Goal: Task Accomplishment & Management: Complete application form

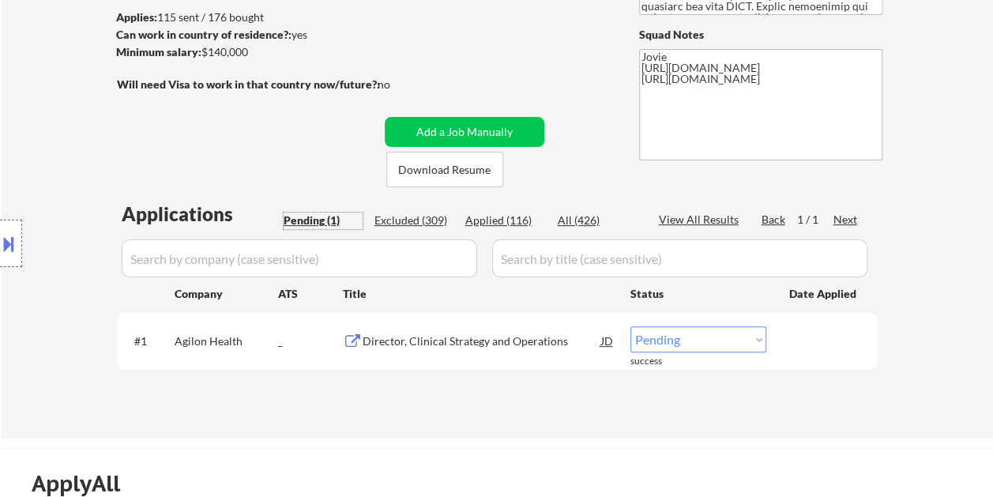
scroll to position [237, 0]
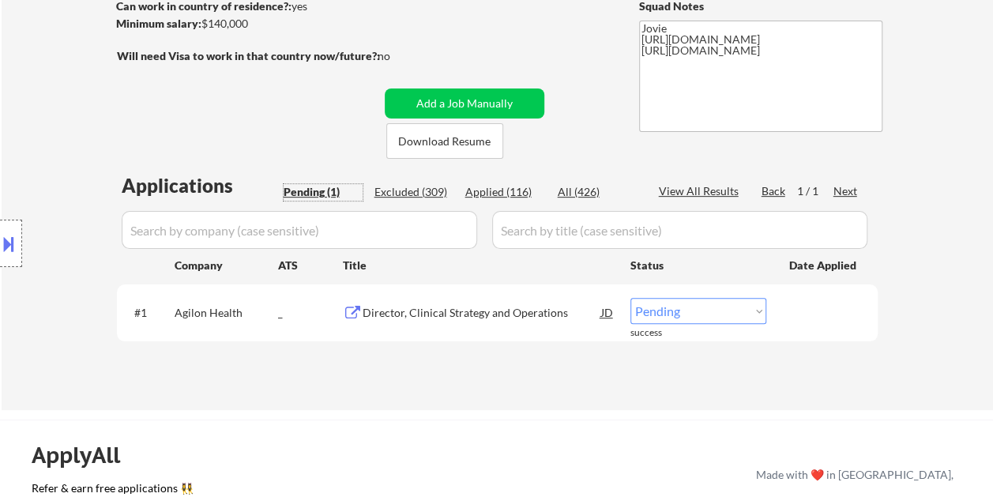
click at [755, 310] on select "Choose an option... Pending Applied Excluded (Questions) Excluded (Expired) Exc…" at bounding box center [699, 311] width 136 height 26
select select ""applied""
click at [631, 298] on select "Choose an option... Pending Applied Excluded (Questions) Excluded (Expired) Exc…" at bounding box center [699, 311] width 136 height 26
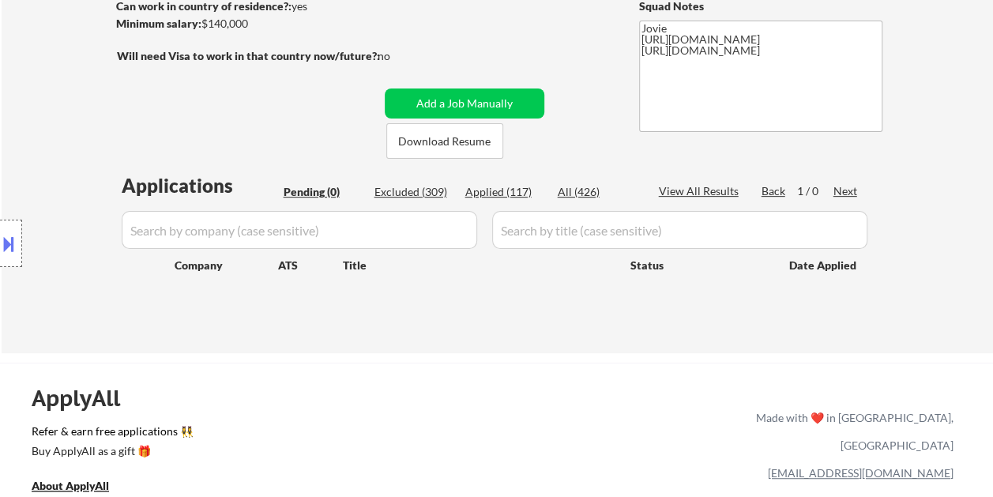
click at [496, 187] on div "Applied (117)" at bounding box center [504, 192] width 79 height 16
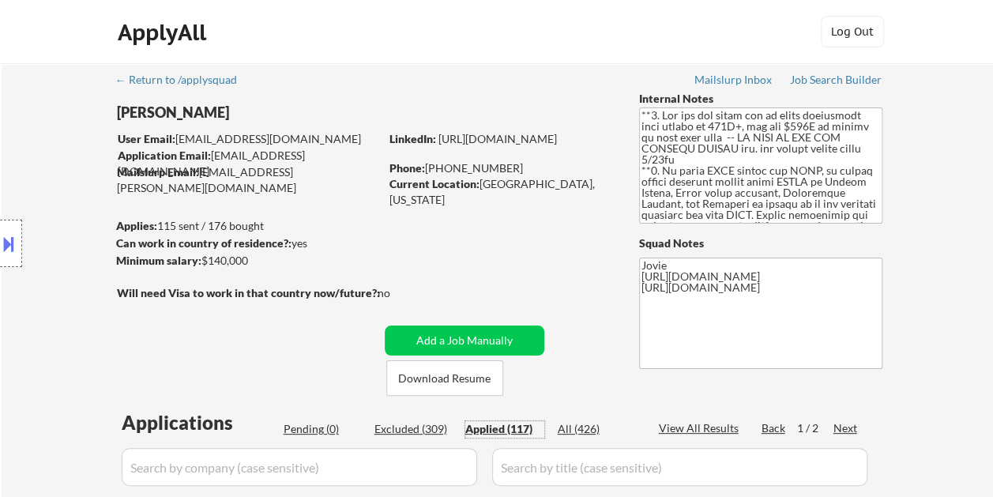
scroll to position [79, 0]
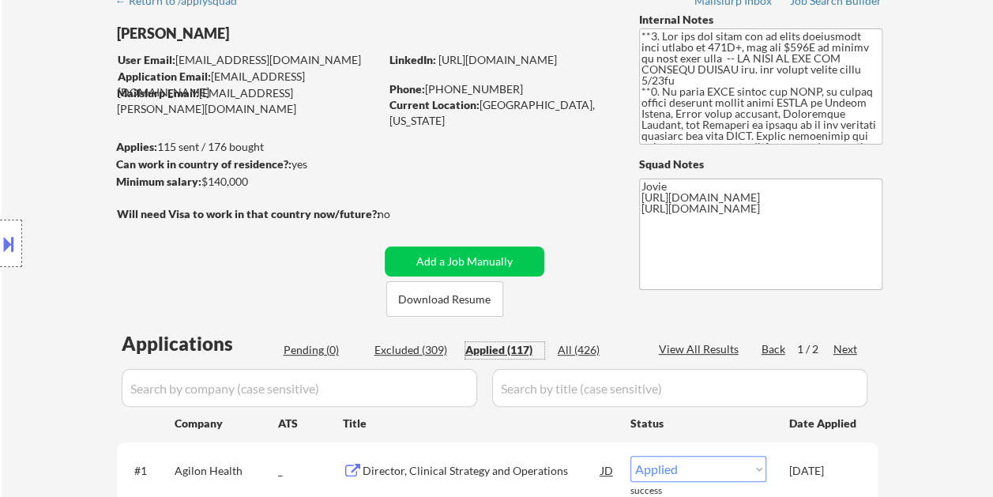
click at [845, 349] on div "Next" at bounding box center [846, 349] width 25 height 16
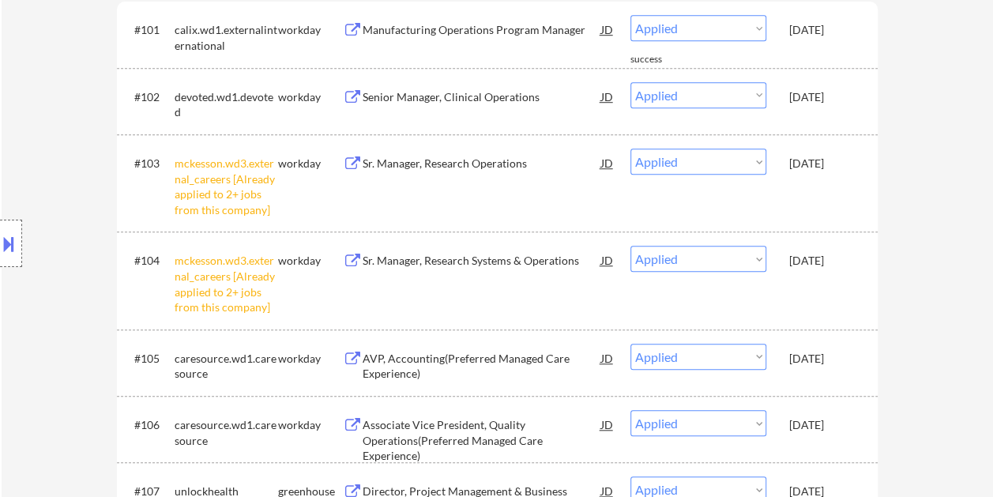
scroll to position [0, 0]
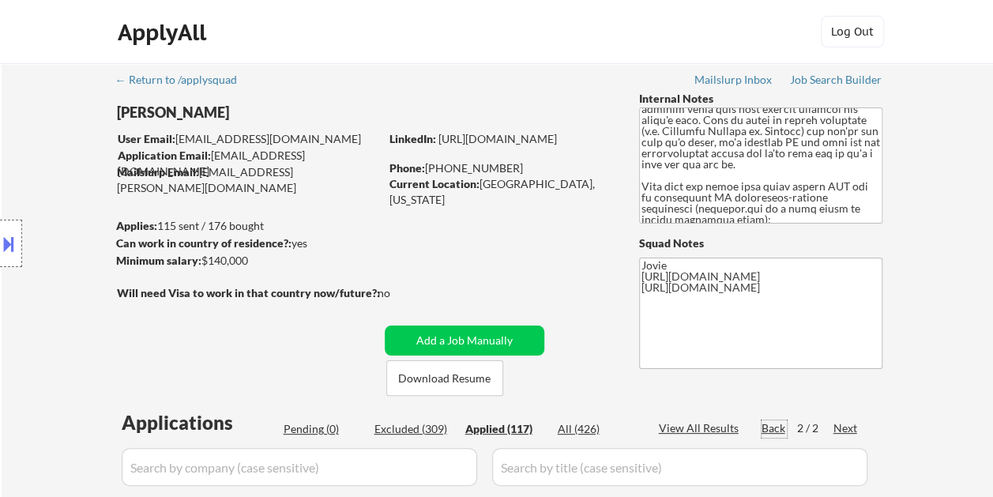
click at [771, 428] on div "Back" at bounding box center [774, 428] width 25 height 16
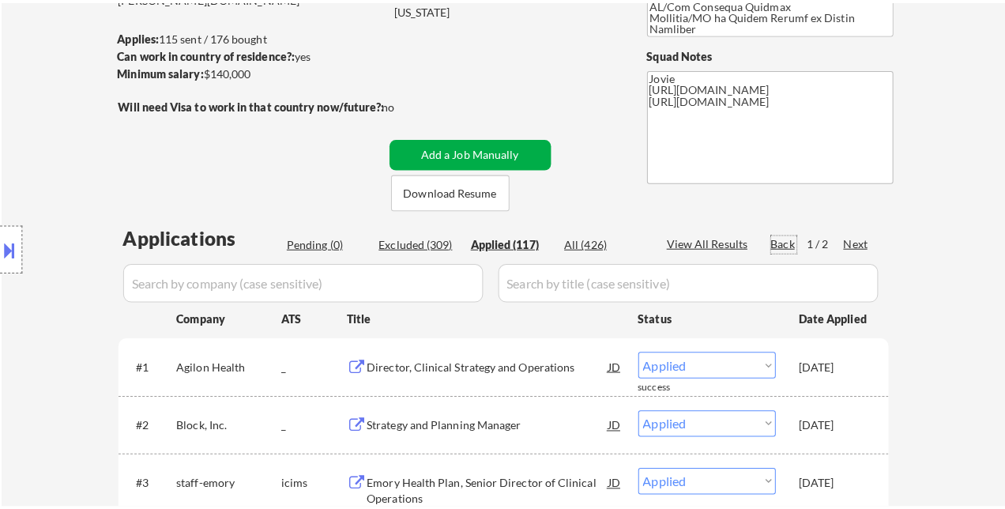
scroll to position [237, 0]
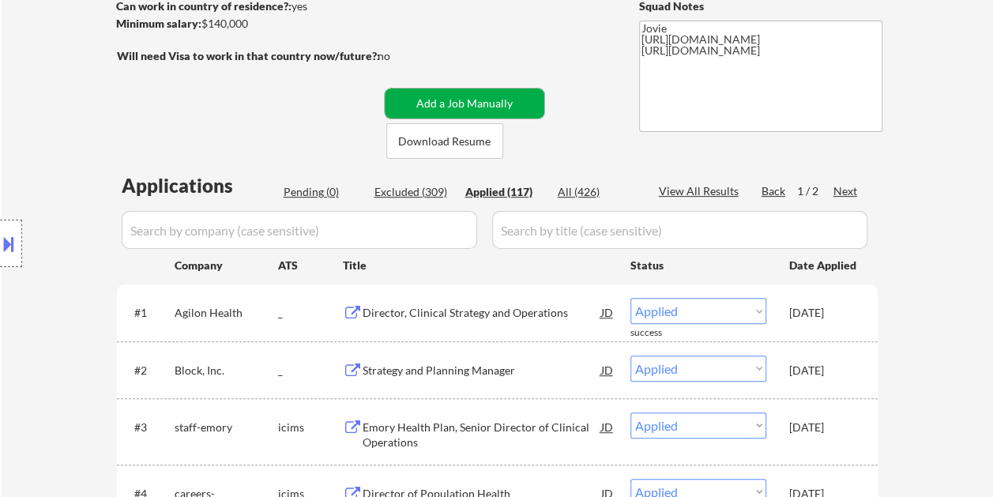
click at [488, 109] on button "Add a Job Manually" at bounding box center [465, 103] width 160 height 30
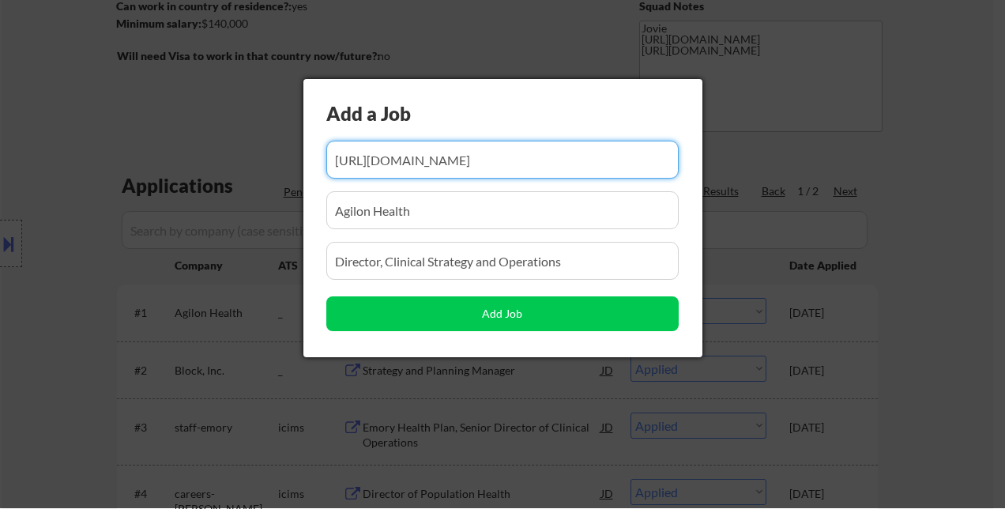
scroll to position [0, 233]
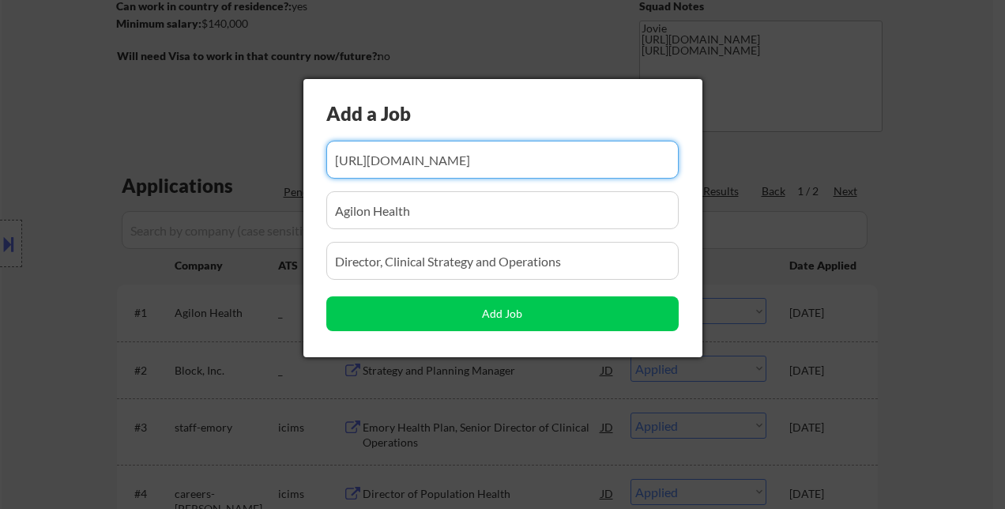
click at [439, 157] on input "input" at bounding box center [502, 160] width 352 height 38
paste input "[URL][DOMAIN_NAME]"
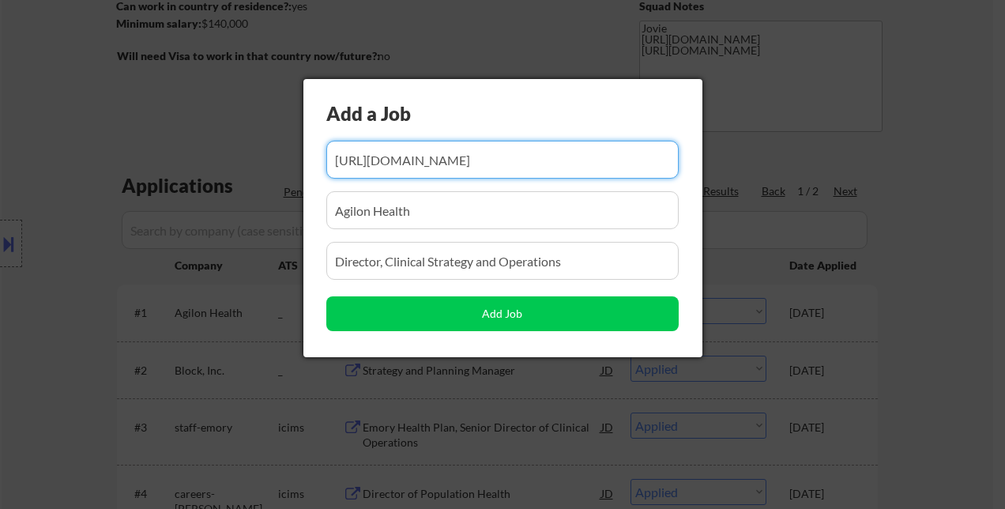
type input "[URL][DOMAIN_NAME]"
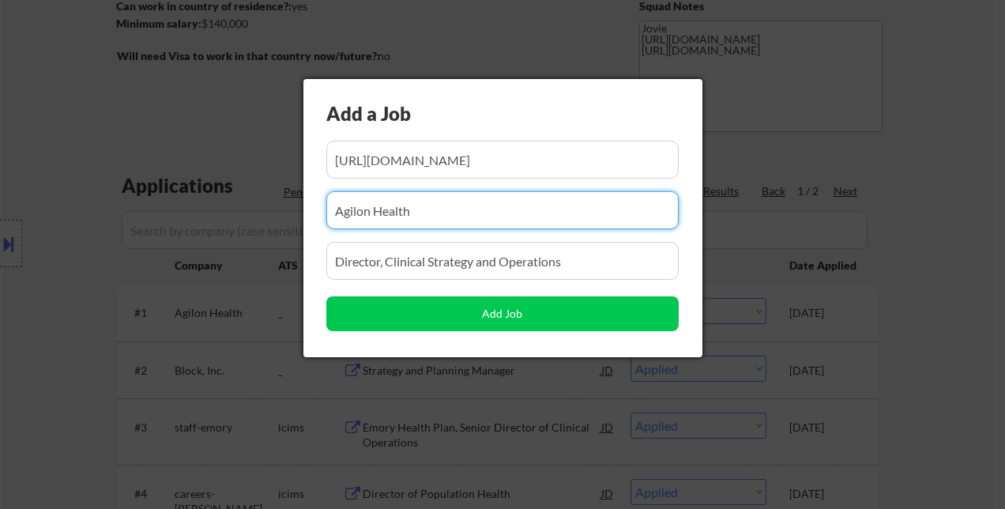
click at [416, 213] on input "input" at bounding box center [502, 210] width 352 height 38
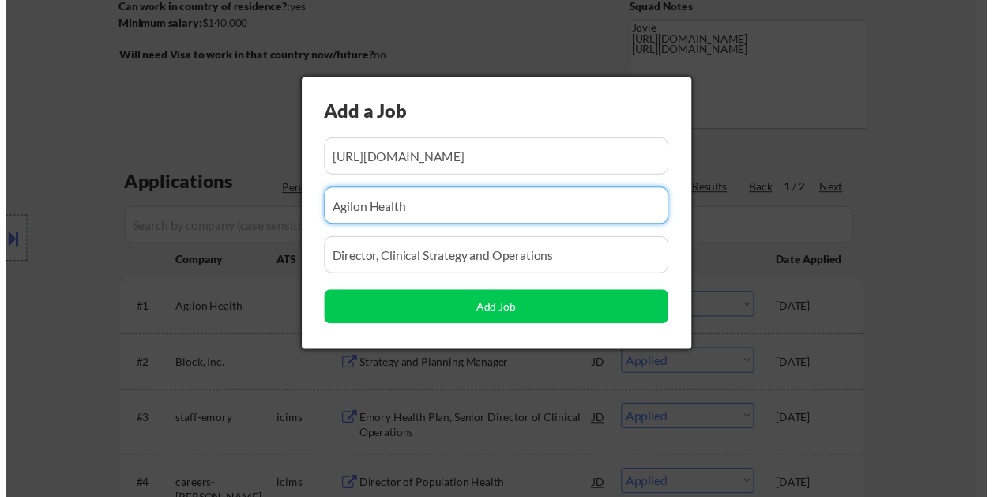
scroll to position [0, 0]
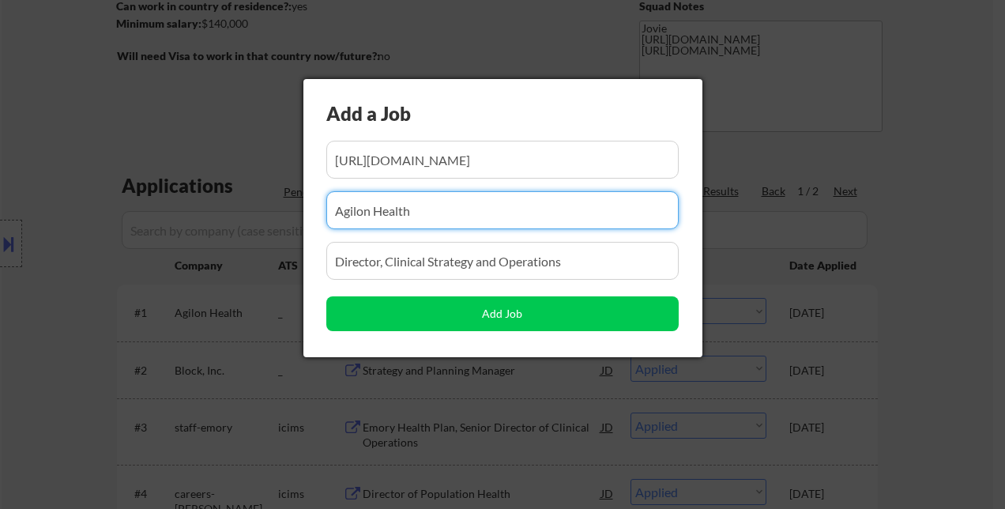
click at [416, 213] on input "input" at bounding box center [502, 210] width 352 height 38
paste input "Covera Health"
click at [465, 209] on input "input" at bounding box center [502, 210] width 352 height 38
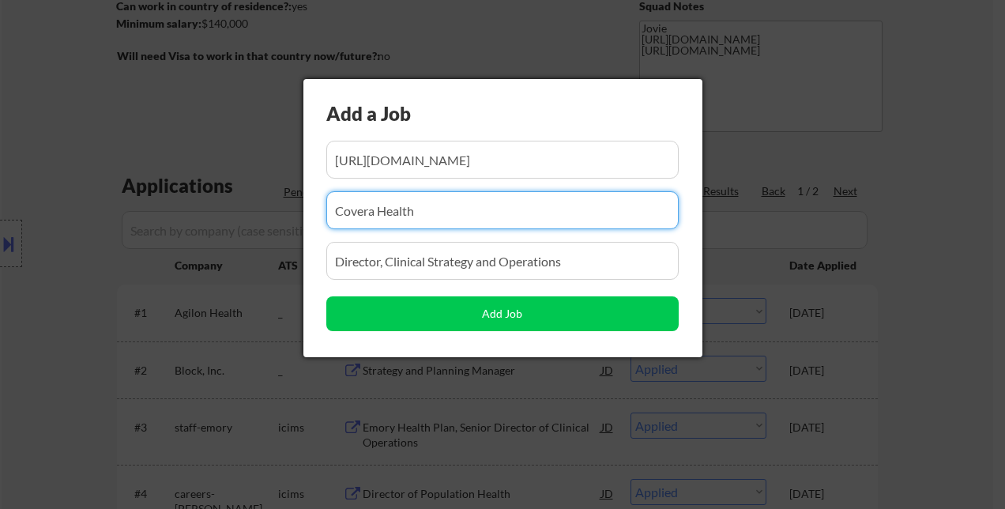
type input "Covera Health"
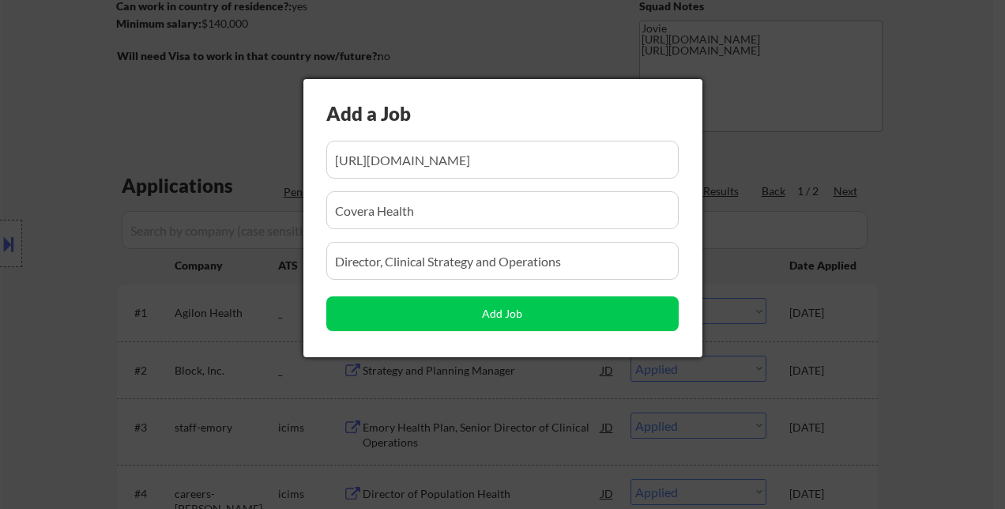
click at [397, 266] on input "input" at bounding box center [502, 261] width 352 height 38
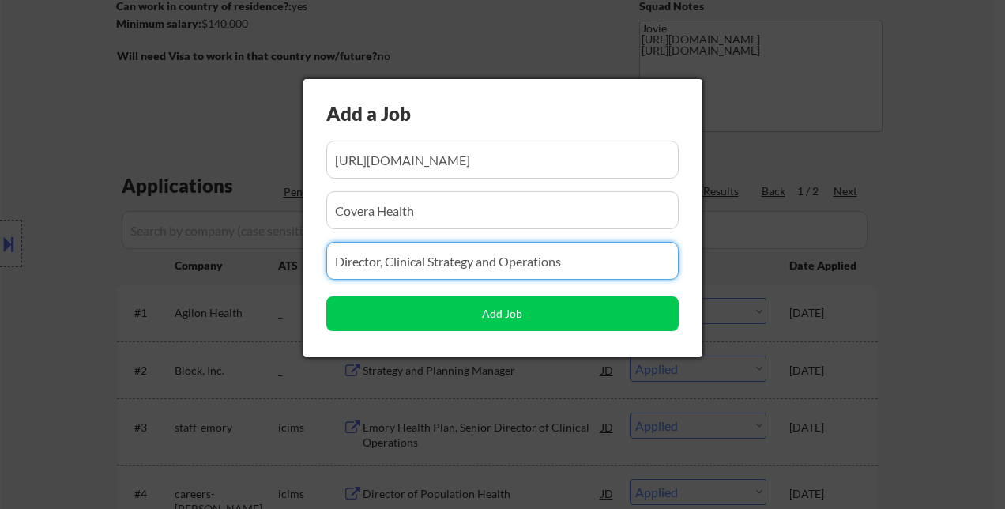
click at [397, 262] on input "input" at bounding box center [502, 261] width 352 height 38
paste input "Growth Strategy Director"
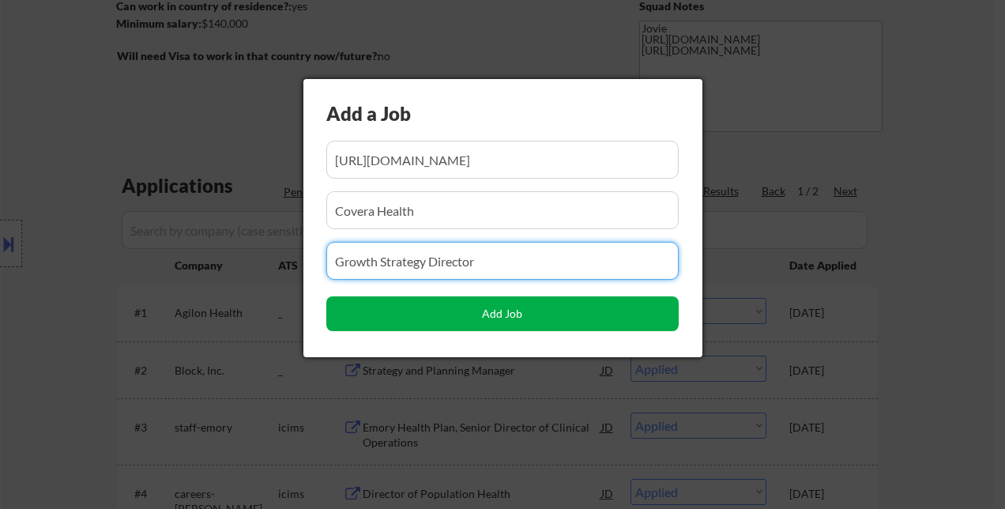
type input "Growth Strategy Director"
click at [506, 313] on button "Add Job" at bounding box center [502, 313] width 352 height 35
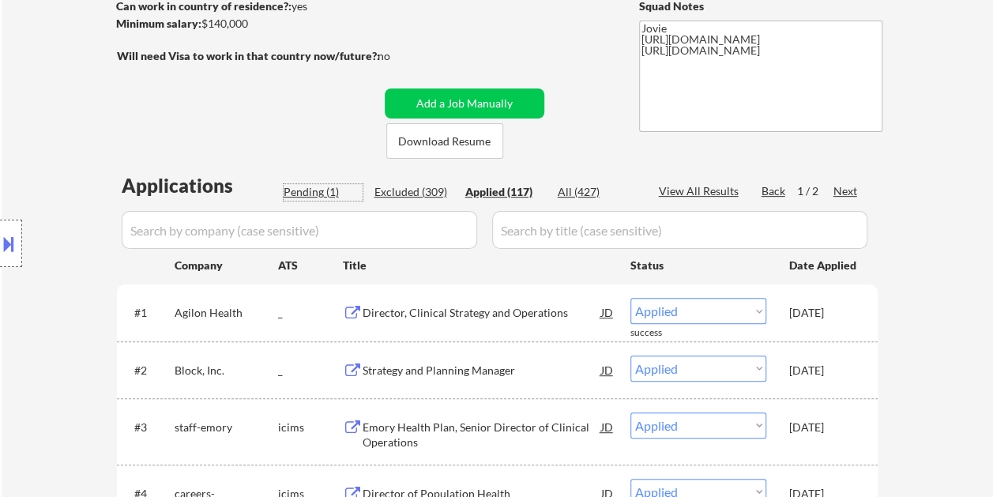
click at [314, 195] on div "Pending (1)" at bounding box center [323, 192] width 79 height 16
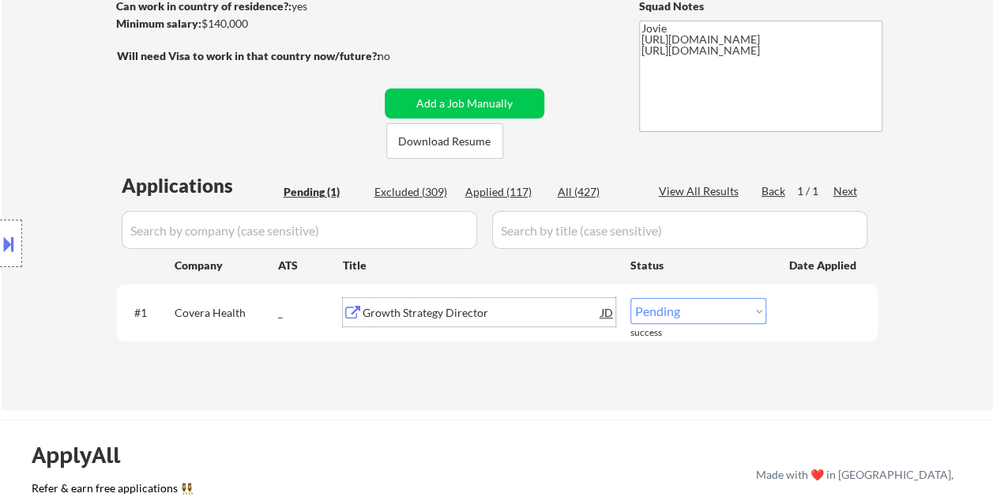
click at [457, 313] on div "Growth Strategy Director" at bounding box center [482, 313] width 239 height 16
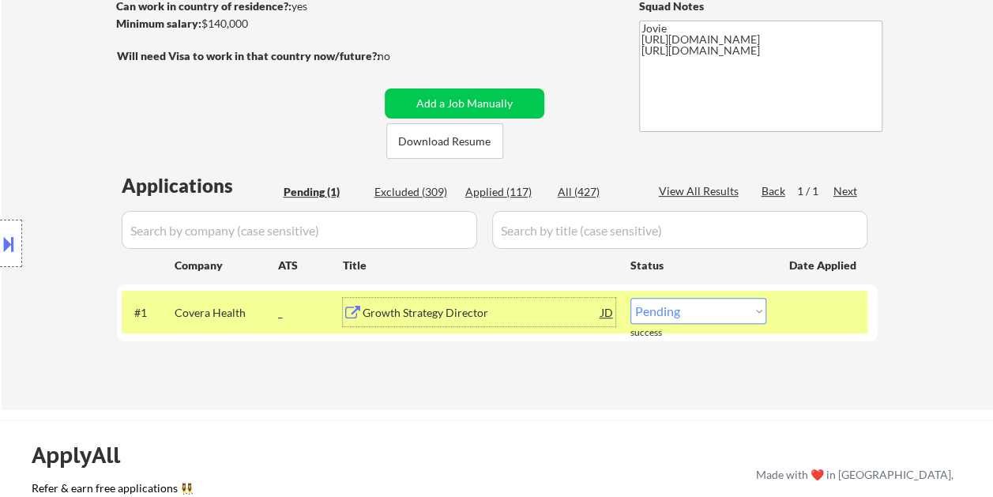
click at [453, 311] on div "Growth Strategy Director" at bounding box center [482, 313] width 239 height 16
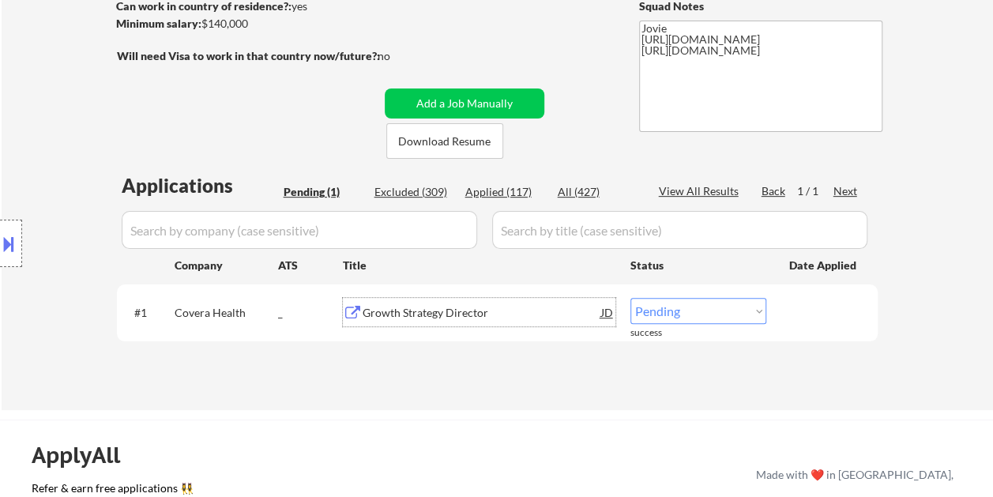
click at [683, 312] on select "Choose an option... Pending Applied Excluded (Questions) Excluded (Expired) Exc…" at bounding box center [699, 311] width 136 height 26
select select ""applied""
click at [631, 298] on select "Choose an option... Pending Applied Excluded (Questions) Excluded (Expired) Exc…" at bounding box center [699, 311] width 136 height 26
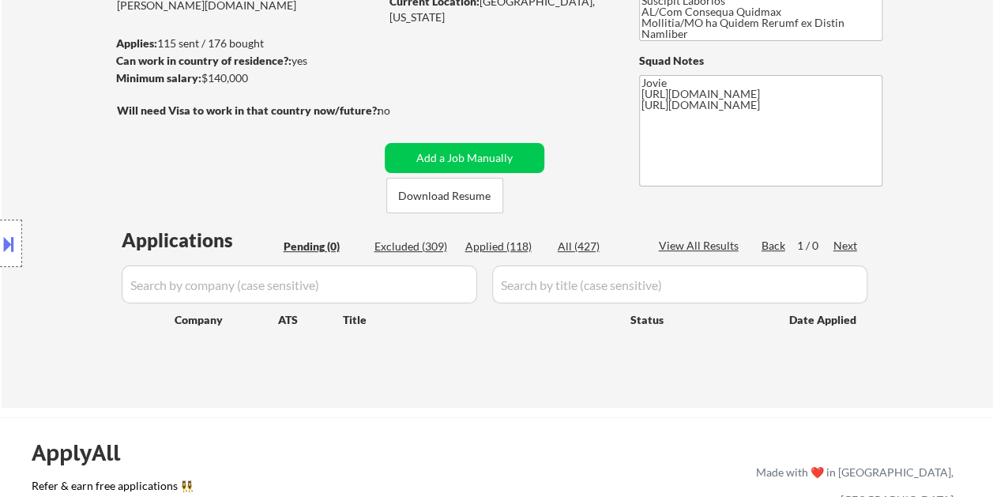
scroll to position [158, 0]
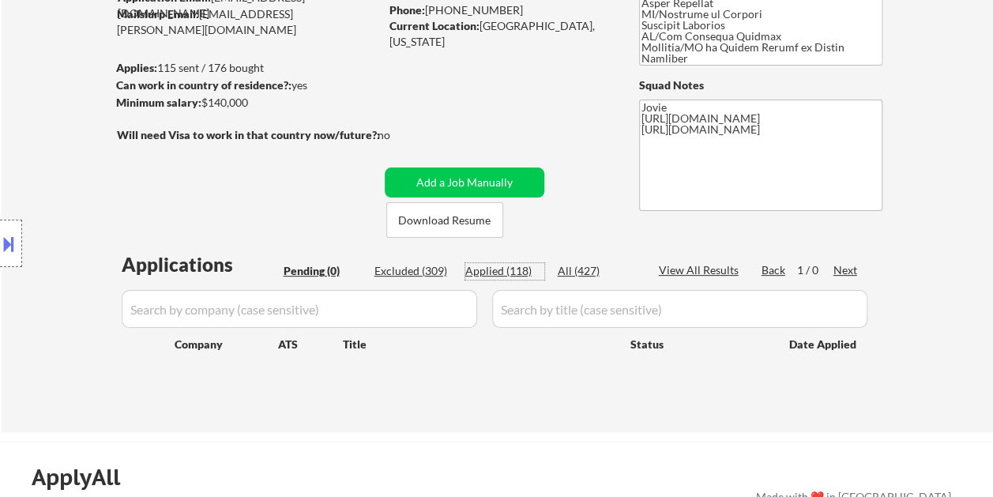
click at [506, 269] on div "Applied (118)" at bounding box center [504, 271] width 79 height 16
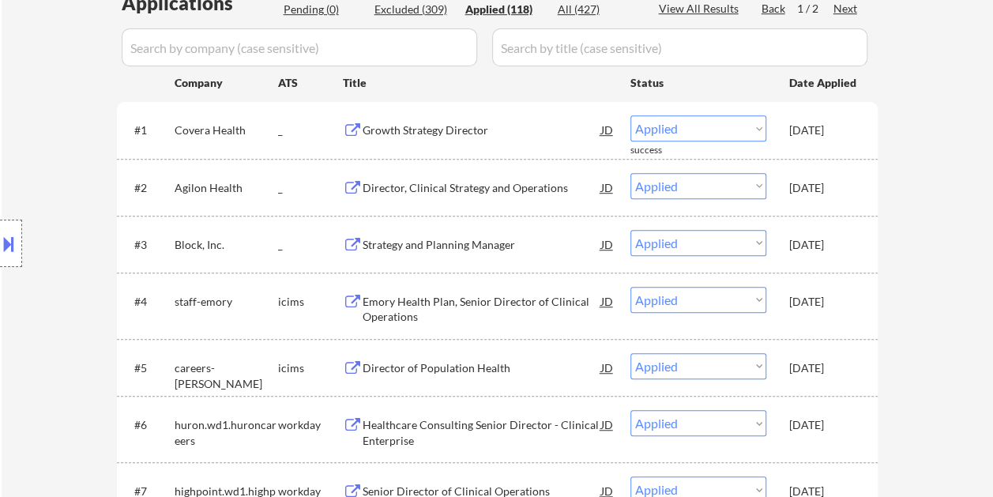
scroll to position [395, 0]
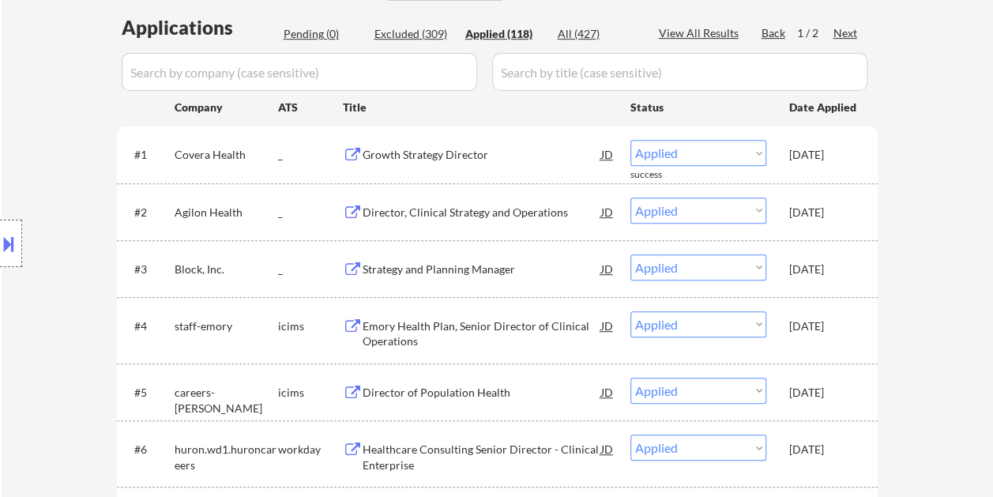
click at [830, 31] on div "1 / 2" at bounding box center [815, 33] width 36 height 16
click at [836, 34] on div "Next" at bounding box center [846, 33] width 25 height 16
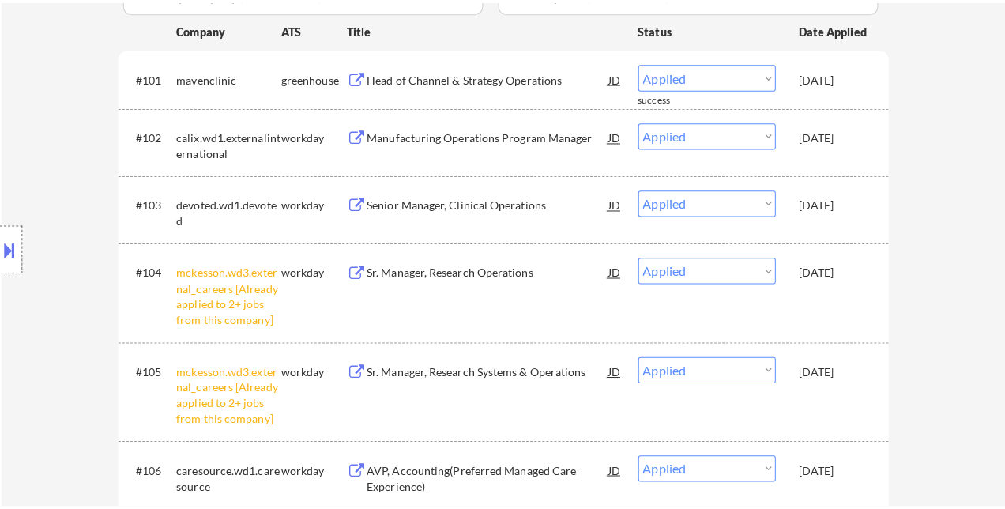
scroll to position [237, 0]
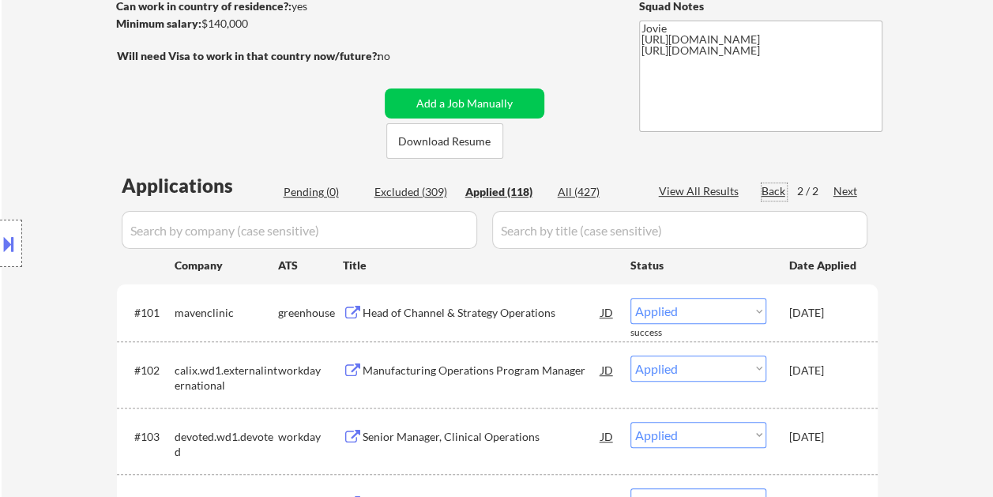
drag, startPoint x: 779, startPoint y: 185, endPoint x: 333, endPoint y: 194, distance: 445.7
click at [778, 185] on div "Back" at bounding box center [774, 191] width 25 height 16
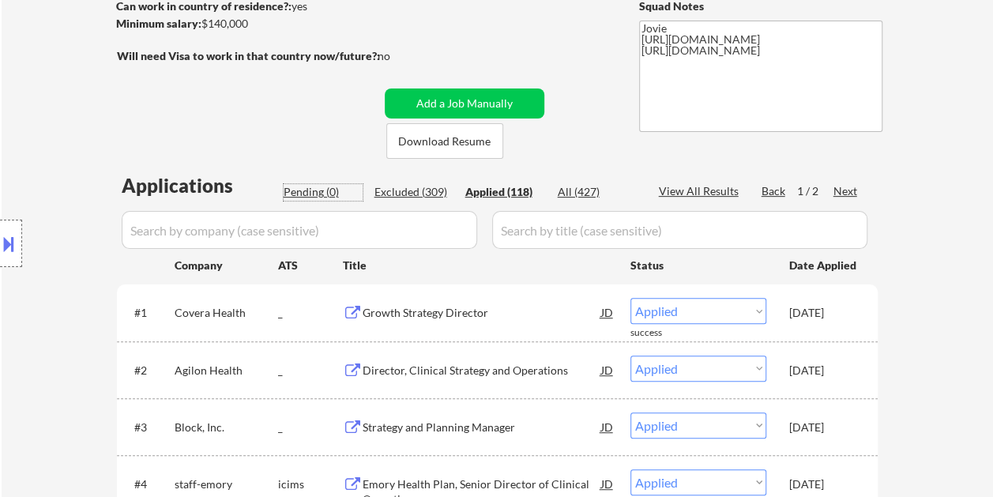
click at [317, 186] on div "Pending (0)" at bounding box center [323, 192] width 79 height 16
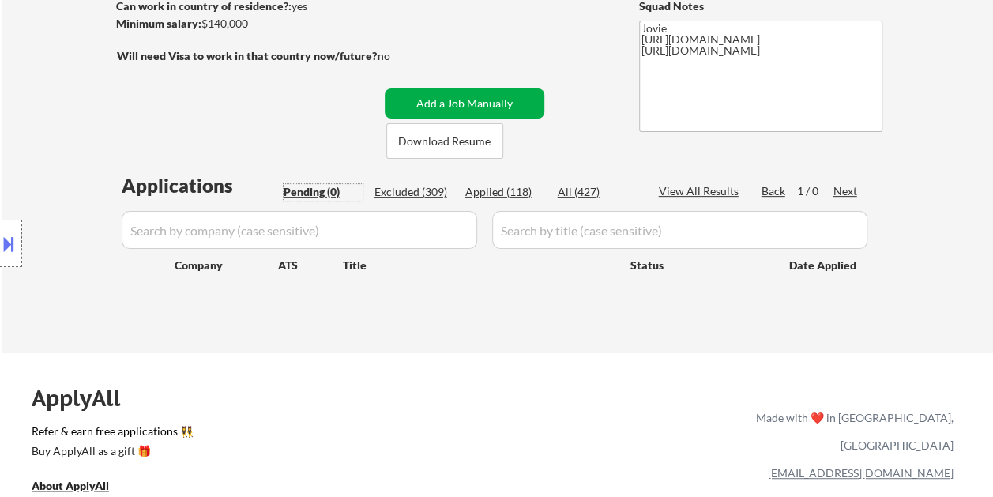
click at [440, 92] on button "Add a Job Manually" at bounding box center [465, 103] width 160 height 30
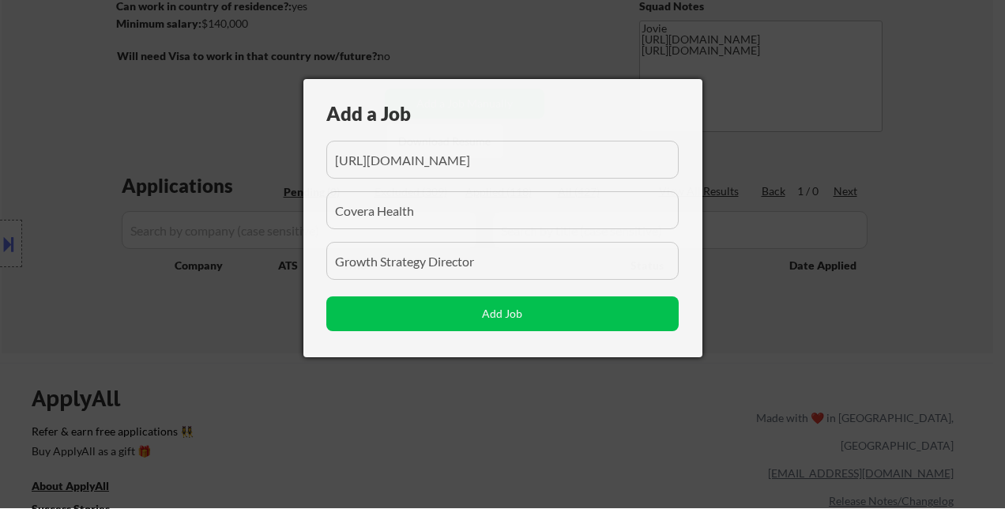
scroll to position [0, 258]
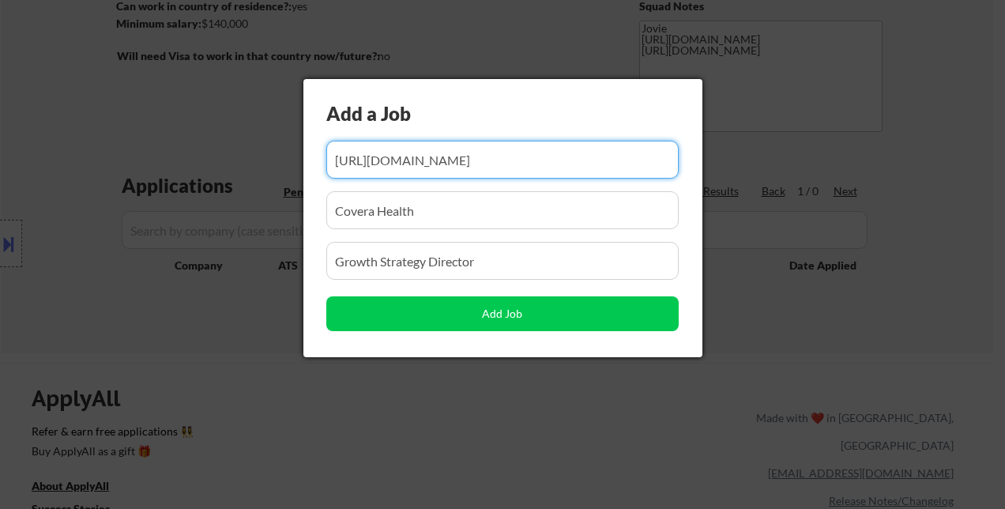
click at [408, 156] on input "input" at bounding box center [502, 160] width 352 height 38
paste input "[URL][DOMAIN_NAME]"
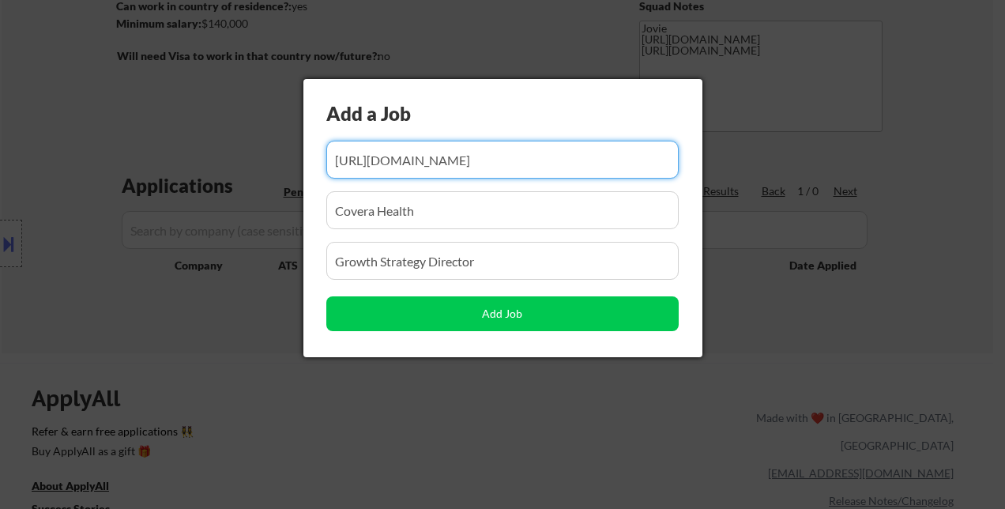
scroll to position [0, 228]
type input "[URL][DOMAIN_NAME]"
click at [411, 207] on input "input" at bounding box center [502, 210] width 352 height 38
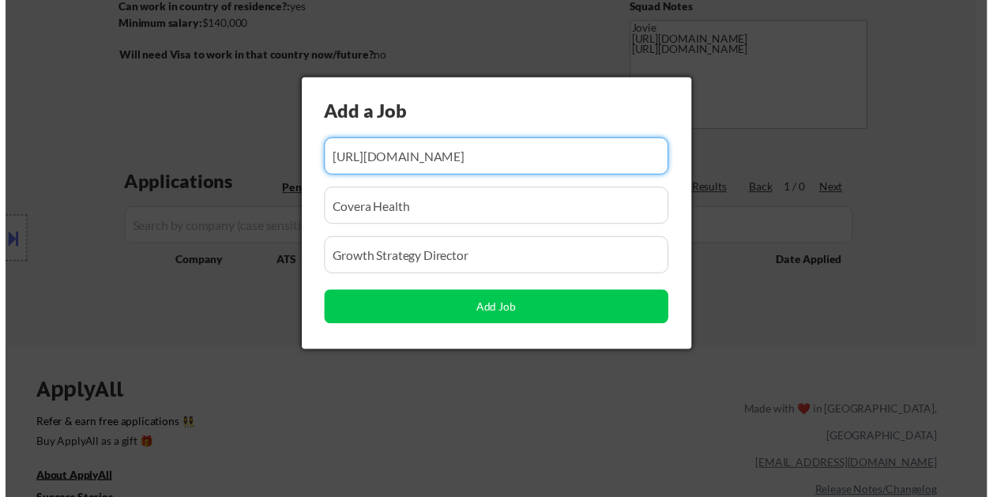
scroll to position [0, 0]
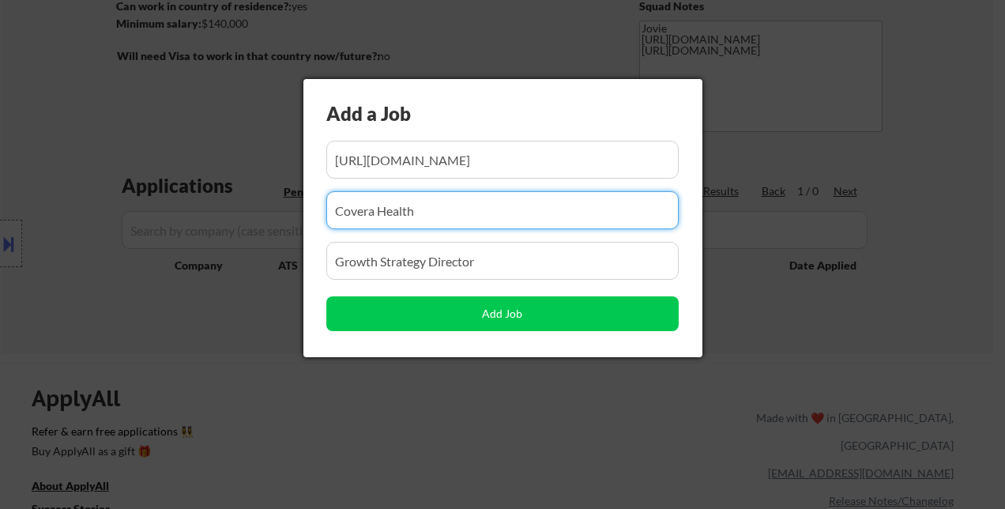
click at [411, 207] on input "input" at bounding box center [502, 210] width 352 height 38
paste input "TGH Senior Center Powered by Greenbrook Medical"
type input "TGH Senior Center Powered by Greenbrook Medical"
click at [370, 265] on input "input" at bounding box center [502, 261] width 352 height 38
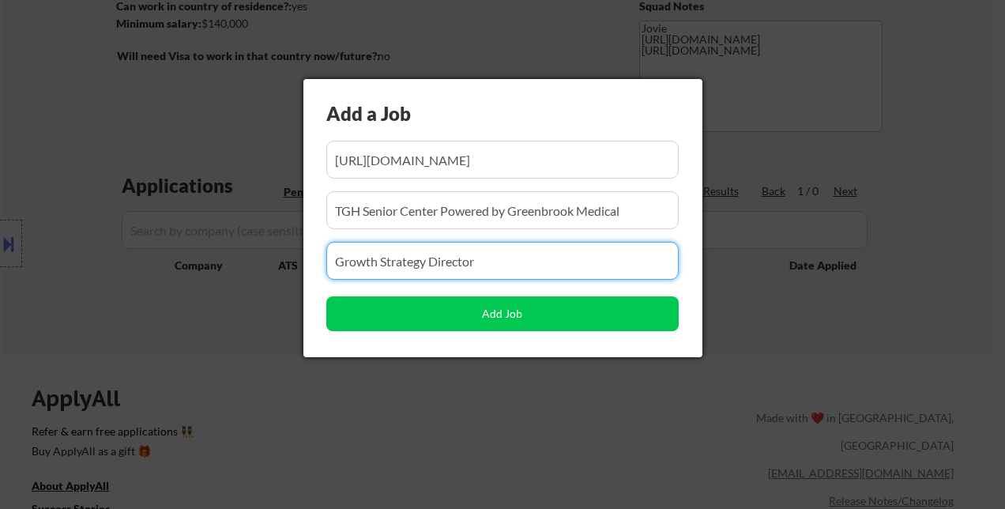
click at [370, 265] on input "input" at bounding box center [502, 261] width 352 height 38
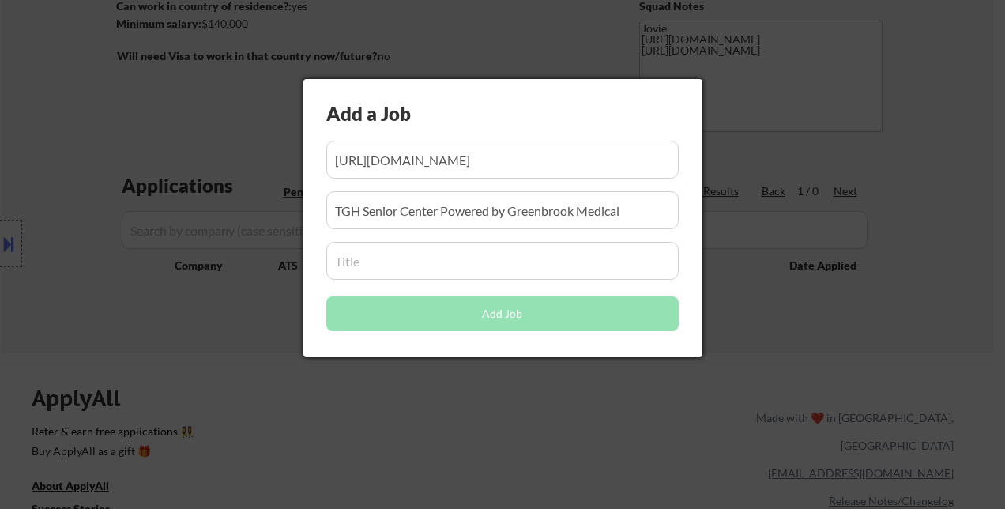
click at [365, 251] on input "input" at bounding box center [502, 261] width 352 height 38
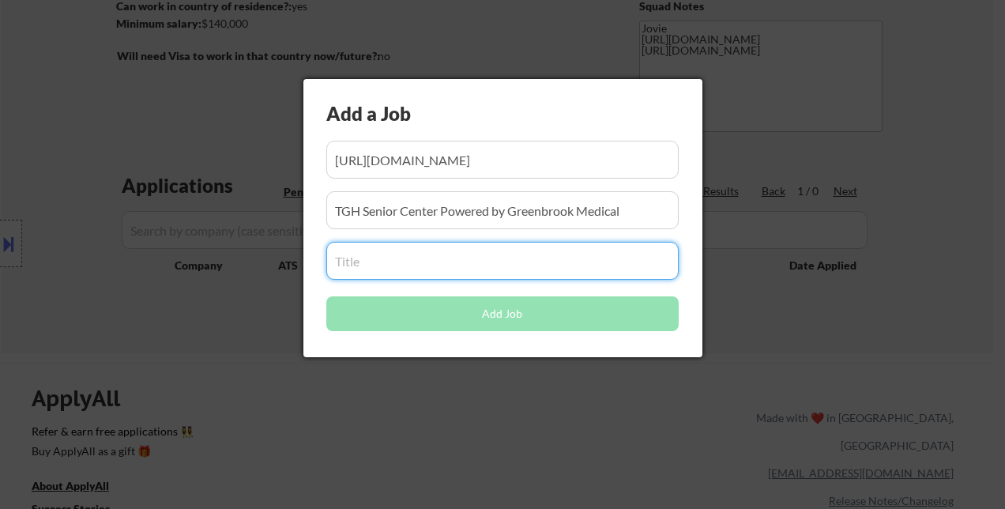
paste input "Chief of Staff"
type input "Chief of Staff"
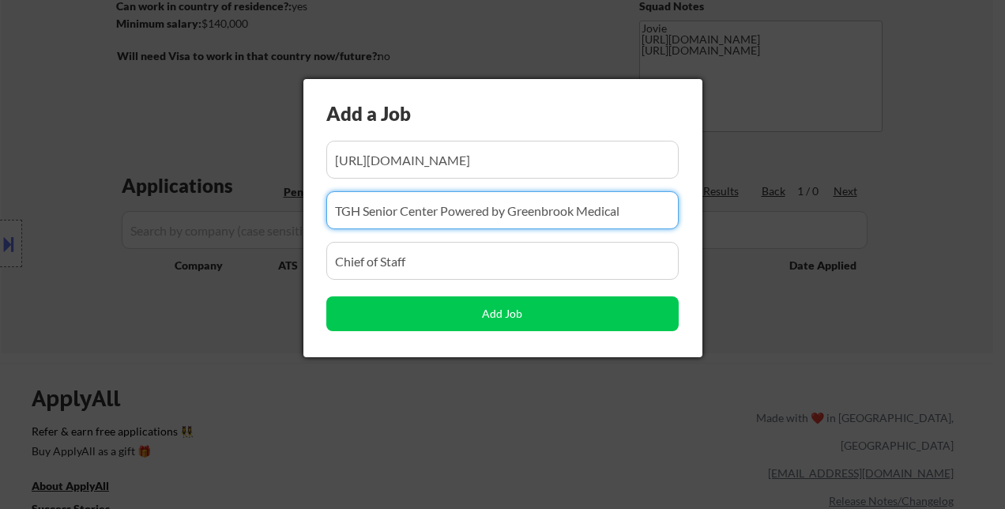
click at [552, 214] on input "input" at bounding box center [502, 210] width 352 height 38
click at [508, 272] on input "input" at bounding box center [502, 261] width 352 height 38
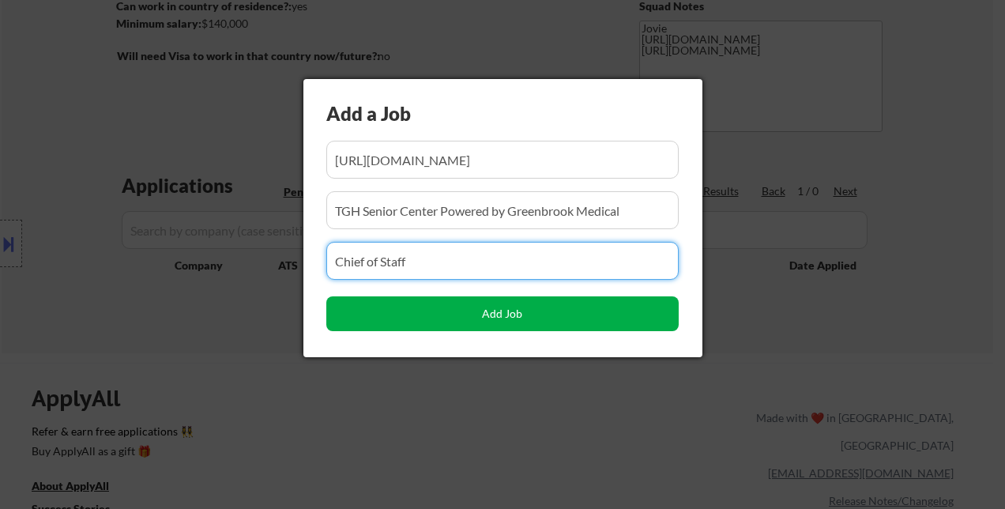
click at [511, 314] on button "Add Job" at bounding box center [502, 313] width 352 height 35
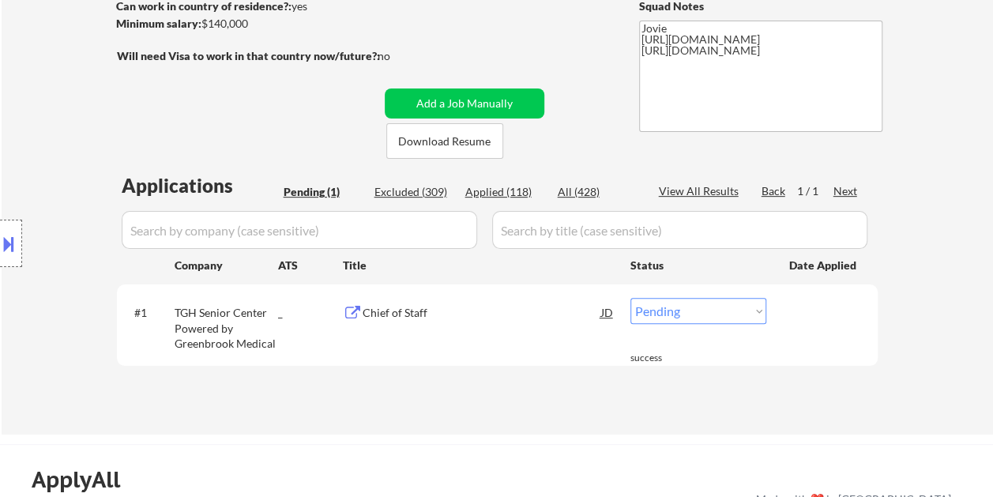
click at [410, 318] on div "Chief of Staff" at bounding box center [482, 313] width 239 height 16
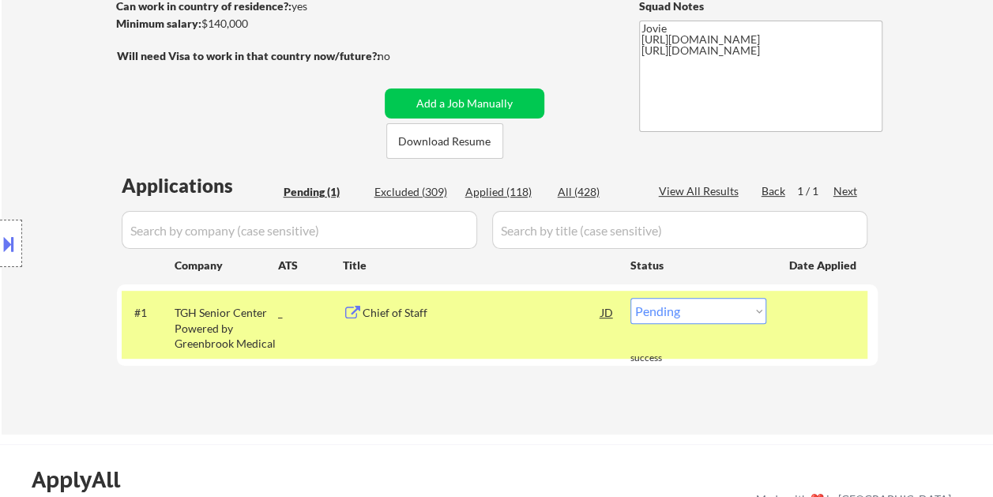
click at [261, 350] on div "Location Inclusions: country:[GEOGRAPHIC_DATA]" at bounding box center [141, 243] width 283 height 293
click at [604, 318] on div "JD" at bounding box center [608, 312] width 16 height 28
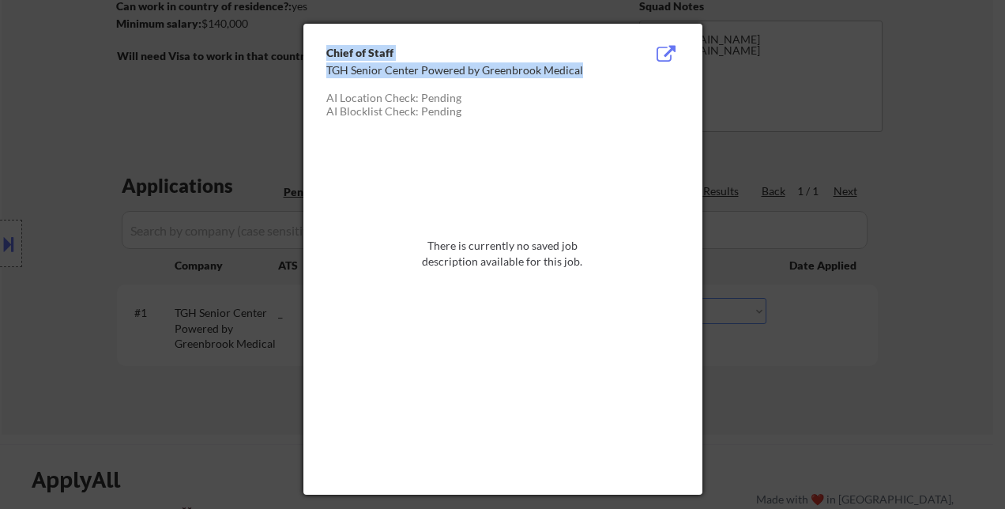
drag, startPoint x: 324, startPoint y: 66, endPoint x: 377, endPoint y: 79, distance: 54.6
click at [377, 79] on div "Chief of Staff TGH Senior Center Powered by Greenbrook Medical AI Location Chec…" at bounding box center [502, 259] width 399 height 471
click at [377, 79] on div at bounding box center [462, 85] width 273 height 17
click at [386, 71] on div "TGH Senior Center Powered by Greenbrook Medical" at bounding box center [462, 70] width 273 height 16
drag, startPoint x: 332, startPoint y: 71, endPoint x: 505, endPoint y: 77, distance: 173.1
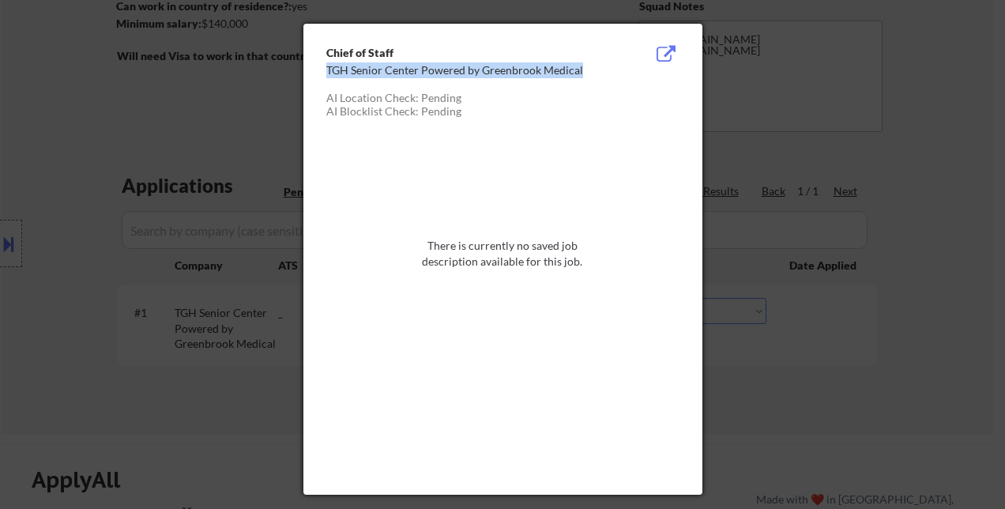
click at [505, 77] on div "Chief of Staff TGH Senior Center Powered by Greenbrook Medical AI Location Chec…" at bounding box center [506, 83] width 360 height 76
copy div "TGH Senior Center Powered by Greenbrook Medical"
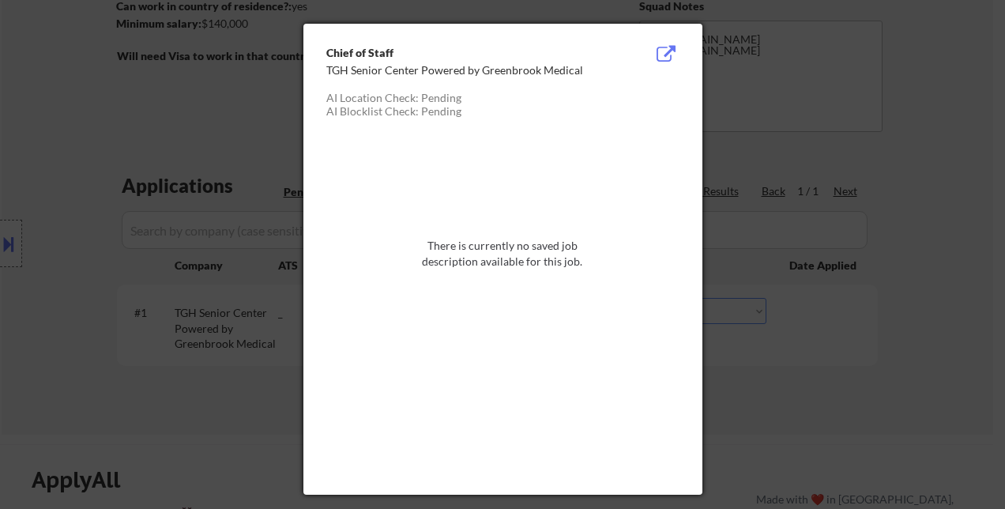
click at [912, 168] on div at bounding box center [502, 254] width 1005 height 509
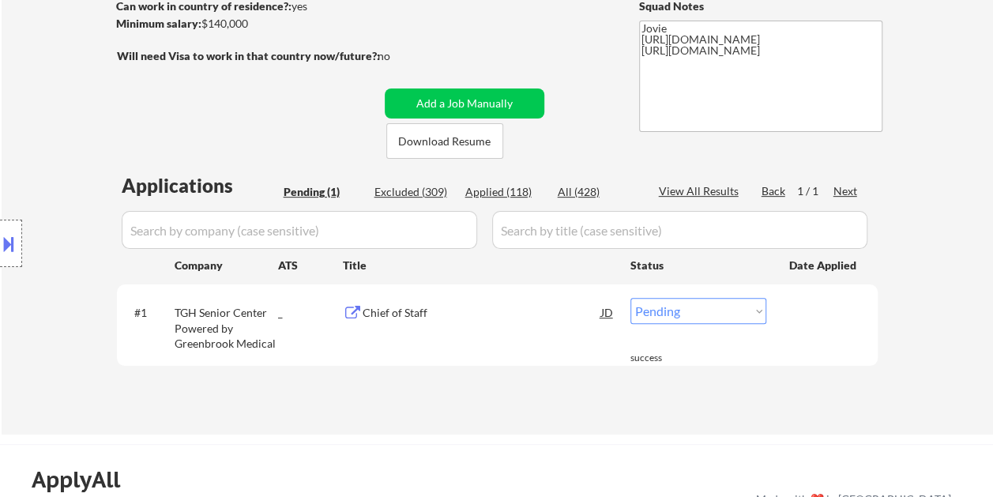
click at [718, 303] on select "Choose an option... Pending Applied Excluded (Questions) Excluded (Expired) Exc…" at bounding box center [699, 311] width 136 height 26
select select ""applied""
click at [631, 298] on select "Choose an option... Pending Applied Excluded (Questions) Excluded (Expired) Exc…" at bounding box center [699, 311] width 136 height 26
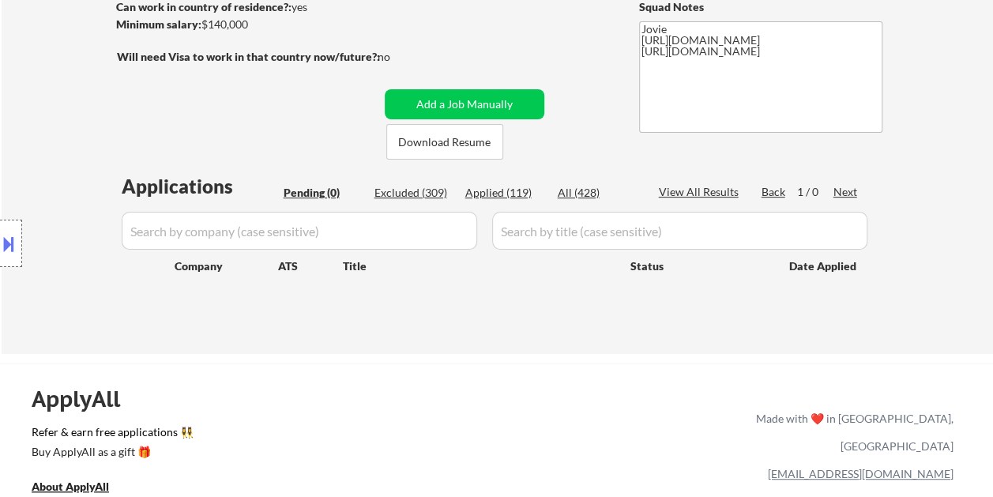
scroll to position [237, 0]
click at [514, 190] on div "Applied (119)" at bounding box center [504, 192] width 79 height 16
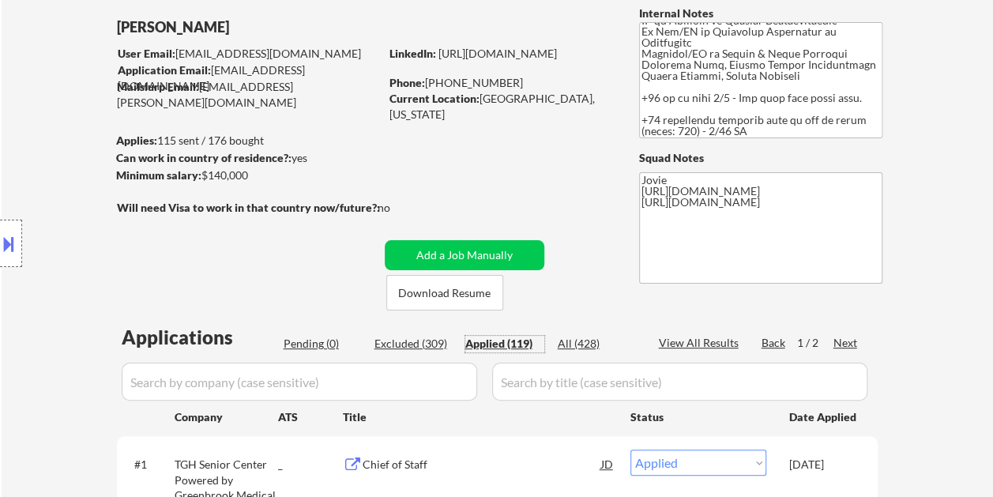
scroll to position [79, 0]
